Goal: Task Accomplishment & Management: Complete application form

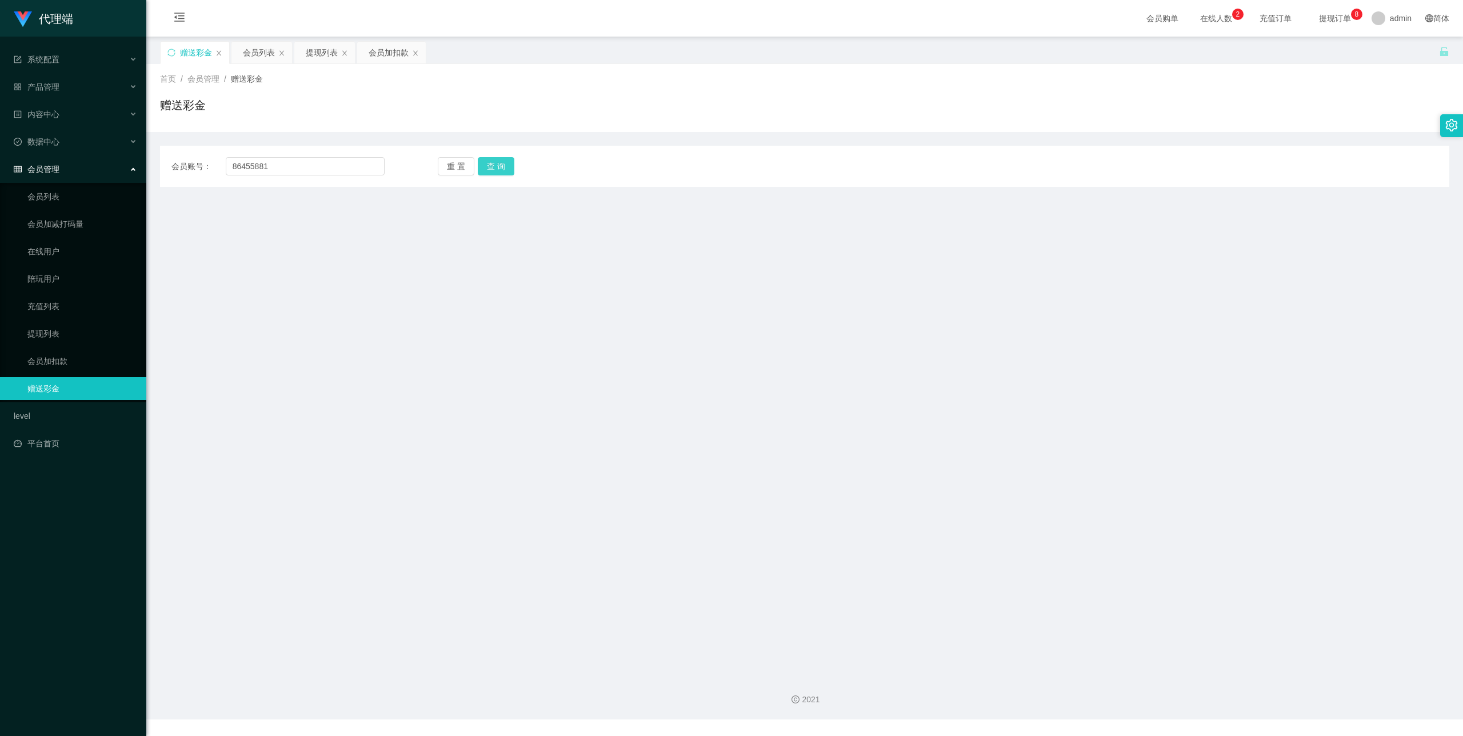
type input "86455881"
click at [500, 161] on button "查 询" at bounding box center [496, 166] width 37 height 18
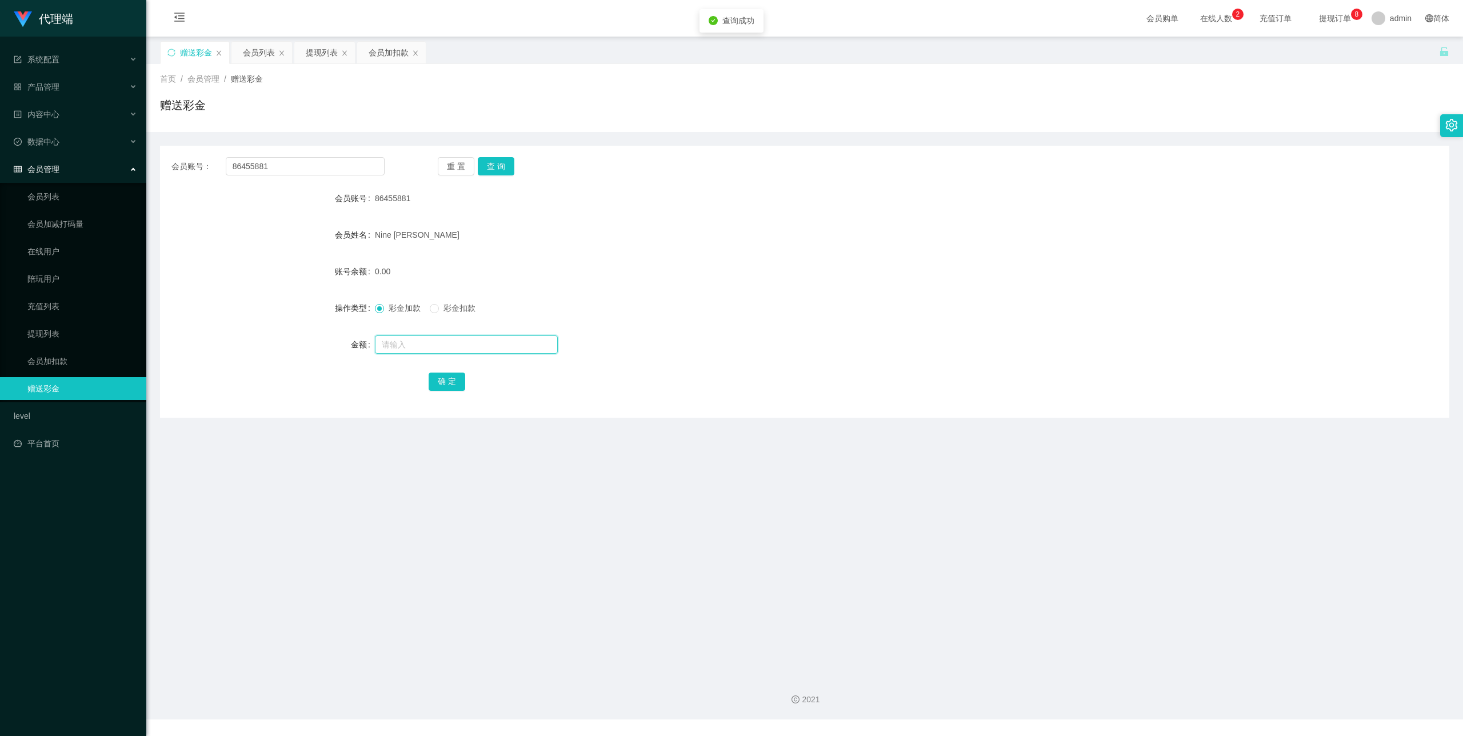
click at [428, 338] on input "text" at bounding box center [466, 345] width 183 height 18
type input "15"
drag, startPoint x: 438, startPoint y: 378, endPoint x: 448, endPoint y: 378, distance: 10.3
click at [438, 378] on button "确 定" at bounding box center [447, 382] width 37 height 18
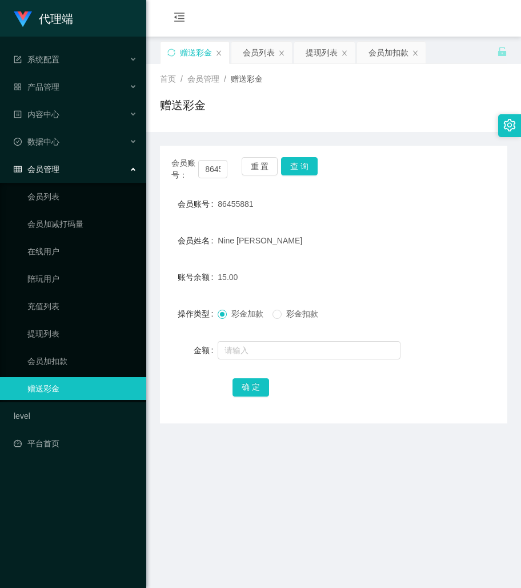
drag, startPoint x: 305, startPoint y: 446, endPoint x: 297, endPoint y: 404, distance: 43.1
click at [305, 446] on main "关闭左侧 关闭右侧 关闭其它 刷新页面 赠送彩金 会员列表 提现列表 会员加扣款 首页 / 会员管理 / 赠送彩金 / 赠送彩金 会员账号： 86455881…" at bounding box center [333, 352] width 375 height 630
click at [248, 341] on div at bounding box center [319, 350] width 203 height 23
click at [248, 350] on input "text" at bounding box center [309, 350] width 183 height 18
type input "8"
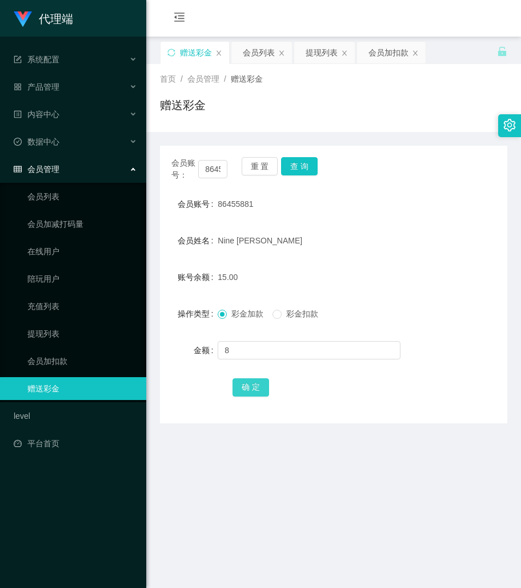
click at [244, 386] on button "确 定" at bounding box center [251, 387] width 37 height 18
click at [284, 344] on input "text" at bounding box center [309, 350] width 183 height 18
type input "8"
click at [238, 398] on div "会员账号： 86455881 重 置 查 询 会员账号 86455881 会员姓名 Nine [PERSON_NAME] 账号余额 23.00 操作类型 彩金…" at bounding box center [334, 285] width 348 height 278
click at [245, 391] on button "确 定" at bounding box center [251, 387] width 37 height 18
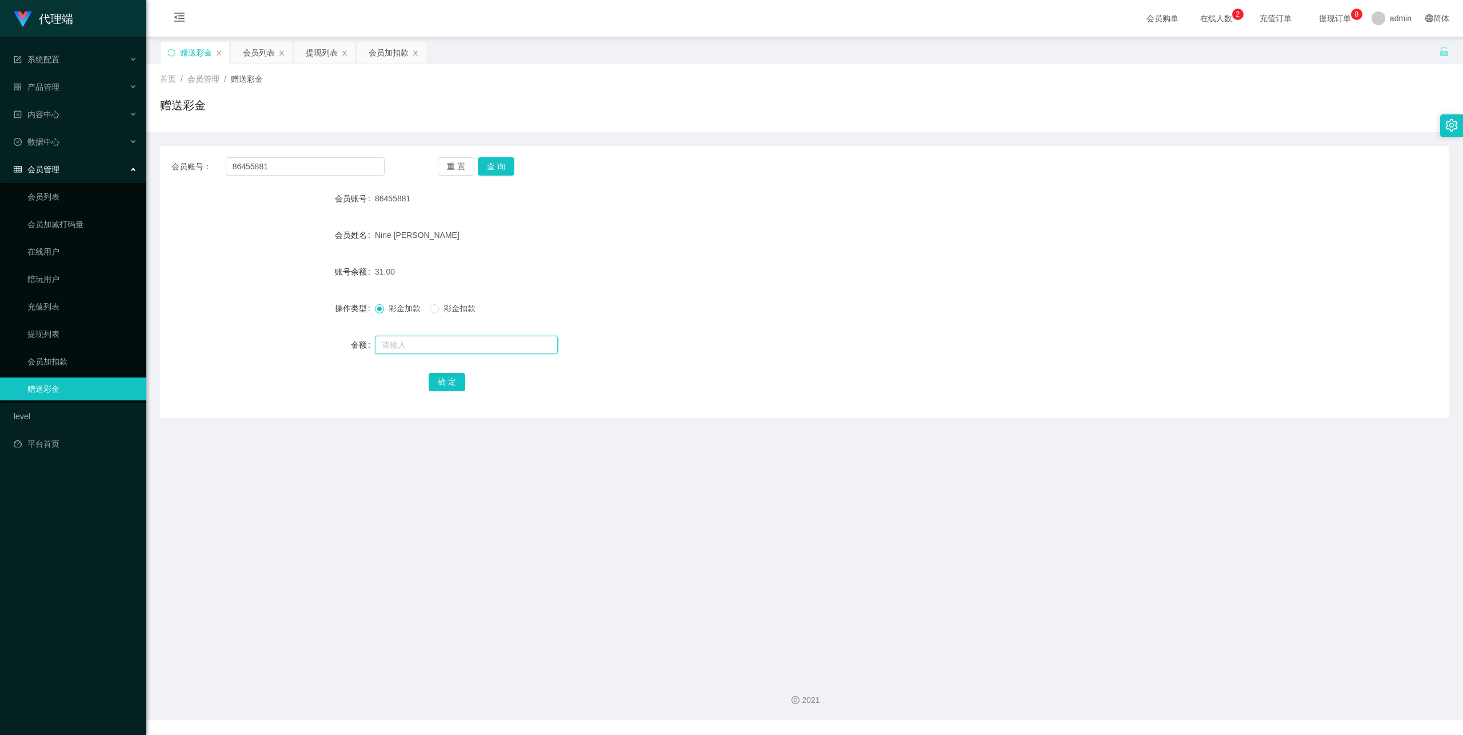
click at [419, 338] on input "text" at bounding box center [466, 345] width 183 height 18
type input "8"
click at [446, 385] on button "确 定" at bounding box center [447, 382] width 37 height 18
